Goal: Information Seeking & Learning: Learn about a topic

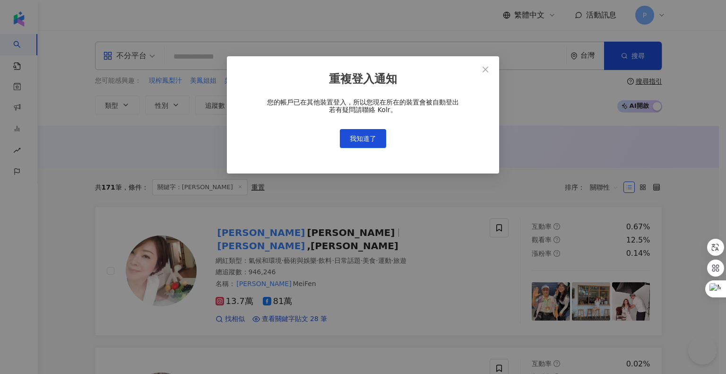
click at [357, 137] on span "我知道了" at bounding box center [363, 139] width 26 height 8
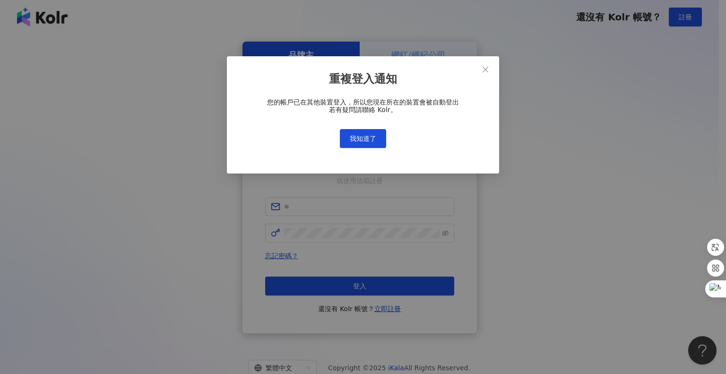
click at [486, 71] on icon "close" at bounding box center [485, 70] width 6 height 6
click at [486, 69] on div "重複登入通知 您的帳戶已在其他裝置登入，所以您現在所在的裝置會被自動登出 若有疑問請聯絡 Kolr。 我知道了" at bounding box center [363, 187] width 726 height 374
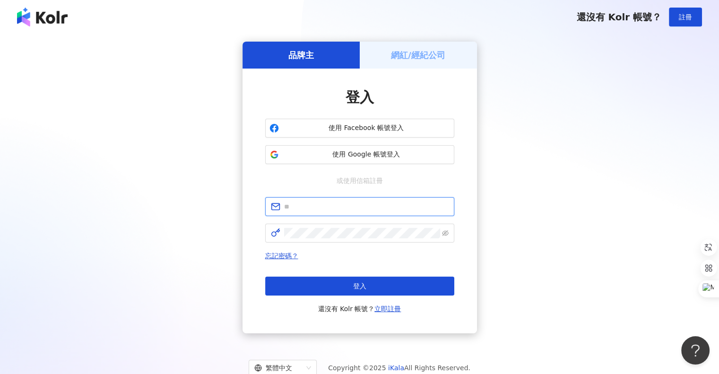
click at [350, 203] on input "text" at bounding box center [366, 206] width 164 height 10
click at [346, 208] on input "text" at bounding box center [366, 206] width 164 height 10
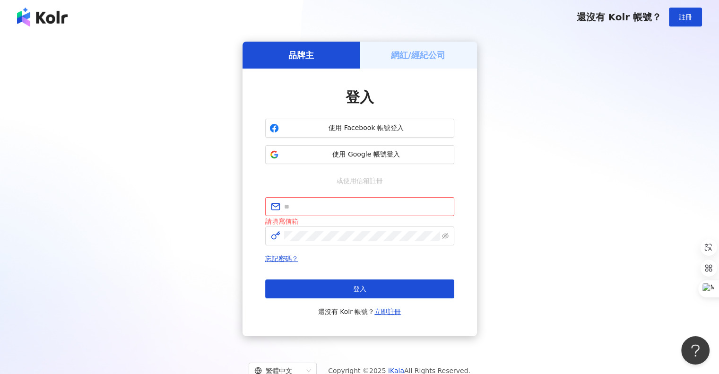
drag, startPoint x: 117, startPoint y: 260, endPoint x: 138, endPoint y: 255, distance: 21.5
click at [117, 258] on div "品牌主 網紅/經紀公司 登入 使用 Facebook 帳號登入 使用 Google 帳號登入 或使用信箱註冊 請填寫信箱 忘記密碼？ 登入 還沒有 Kolr …" at bounding box center [359, 189] width 696 height 294
click at [336, 208] on input "text" at bounding box center [366, 206] width 164 height 10
paste input "**********"
type input "**********"
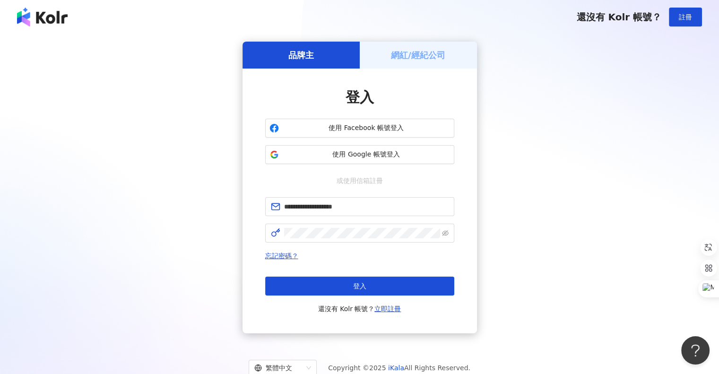
drag, startPoint x: 122, startPoint y: 225, endPoint x: 125, endPoint y: 221, distance: 5.0
click at [122, 224] on div "**********" at bounding box center [359, 188] width 696 height 292
click at [294, 238] on span at bounding box center [359, 232] width 189 height 19
click at [411, 283] on button "登入" at bounding box center [359, 285] width 189 height 19
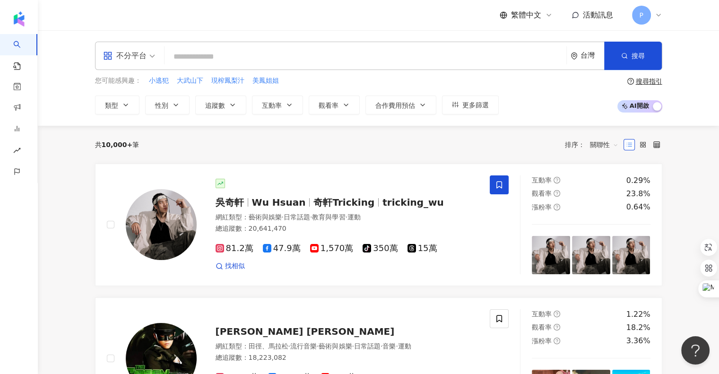
click at [186, 62] on input "search" at bounding box center [365, 57] width 394 height 18
click at [254, 54] on input "search" at bounding box center [365, 57] width 394 height 18
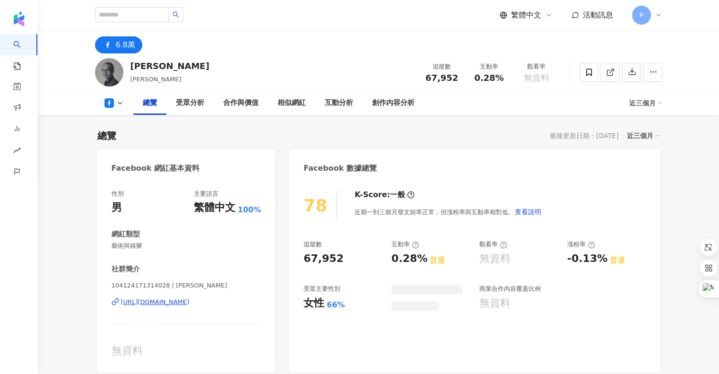
click at [647, 137] on div "近三個月" at bounding box center [642, 135] width 33 height 12
click at [641, 173] on link "近六個月" at bounding box center [647, 174] width 26 height 10
click at [590, 247] on icon at bounding box center [591, 245] width 8 height 8
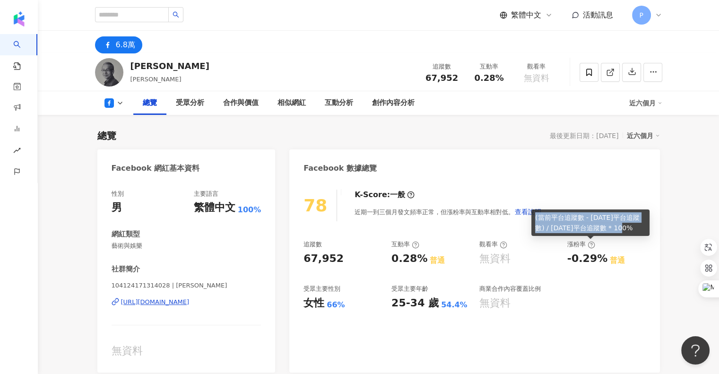
drag, startPoint x: 535, startPoint y: 215, endPoint x: 646, endPoint y: 232, distance: 112.3
click at [642, 230] on div "(當前平台追蹤數 - 6 個月前平台追蹤數) / 6 個月前平台追蹤數 * 100%" at bounding box center [590, 222] width 118 height 26
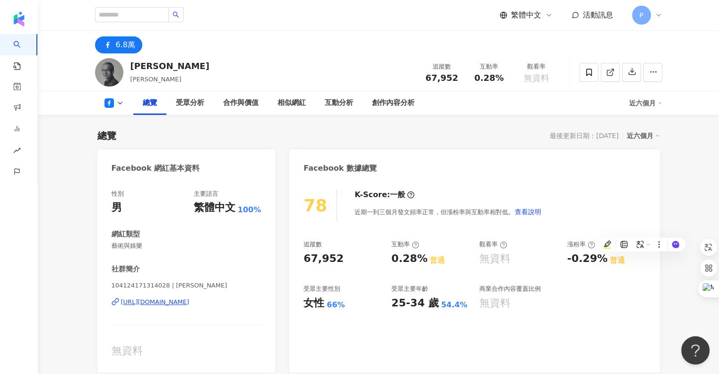
copy div "(當前平台追蹤數 - 6 個月前平台追蹤數) / 6 個月前平台追蹤數 * 100%"
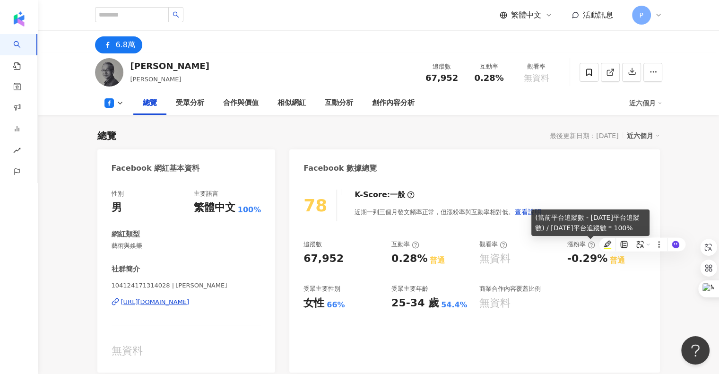
click at [589, 243] on icon at bounding box center [591, 245] width 8 height 8
drag, startPoint x: 534, startPoint y: 216, endPoint x: 633, endPoint y: 230, distance: 99.2
click at [633, 230] on div "(當前平台追蹤數 - 6 個月前平台追蹤數) / 6 個月前平台追蹤數 * 100%" at bounding box center [590, 222] width 118 height 26
copy div "(當前平台追蹤數 - 6 個月前平台追蹤數) / 6 個月前平台追蹤數 * 100%"
